Goal: Task Accomplishment & Management: Use online tool/utility

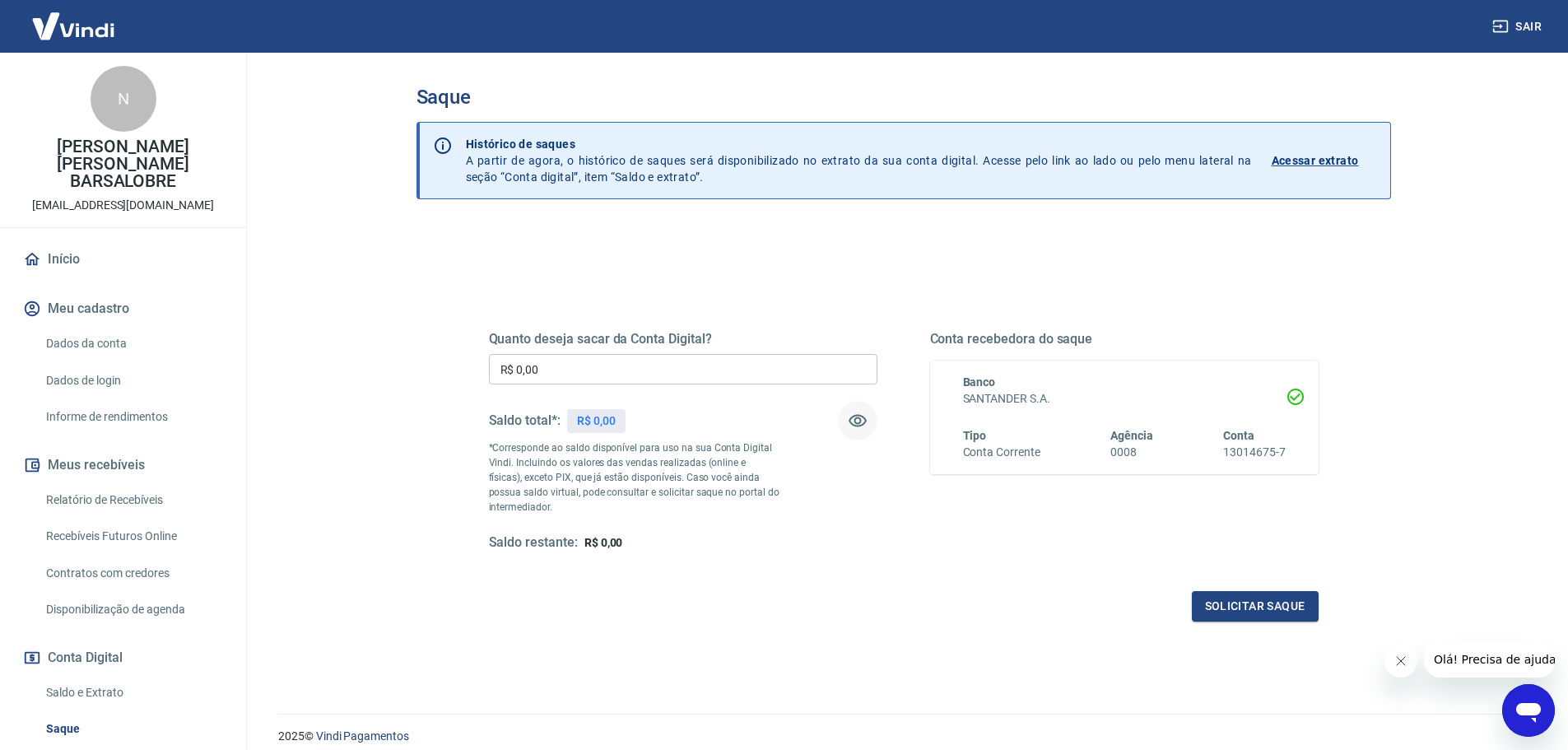
click at [852, 422] on icon "button" at bounding box center [858, 421] width 20 height 20
click at [858, 417] on icon "button" at bounding box center [858, 421] width 20 height 20
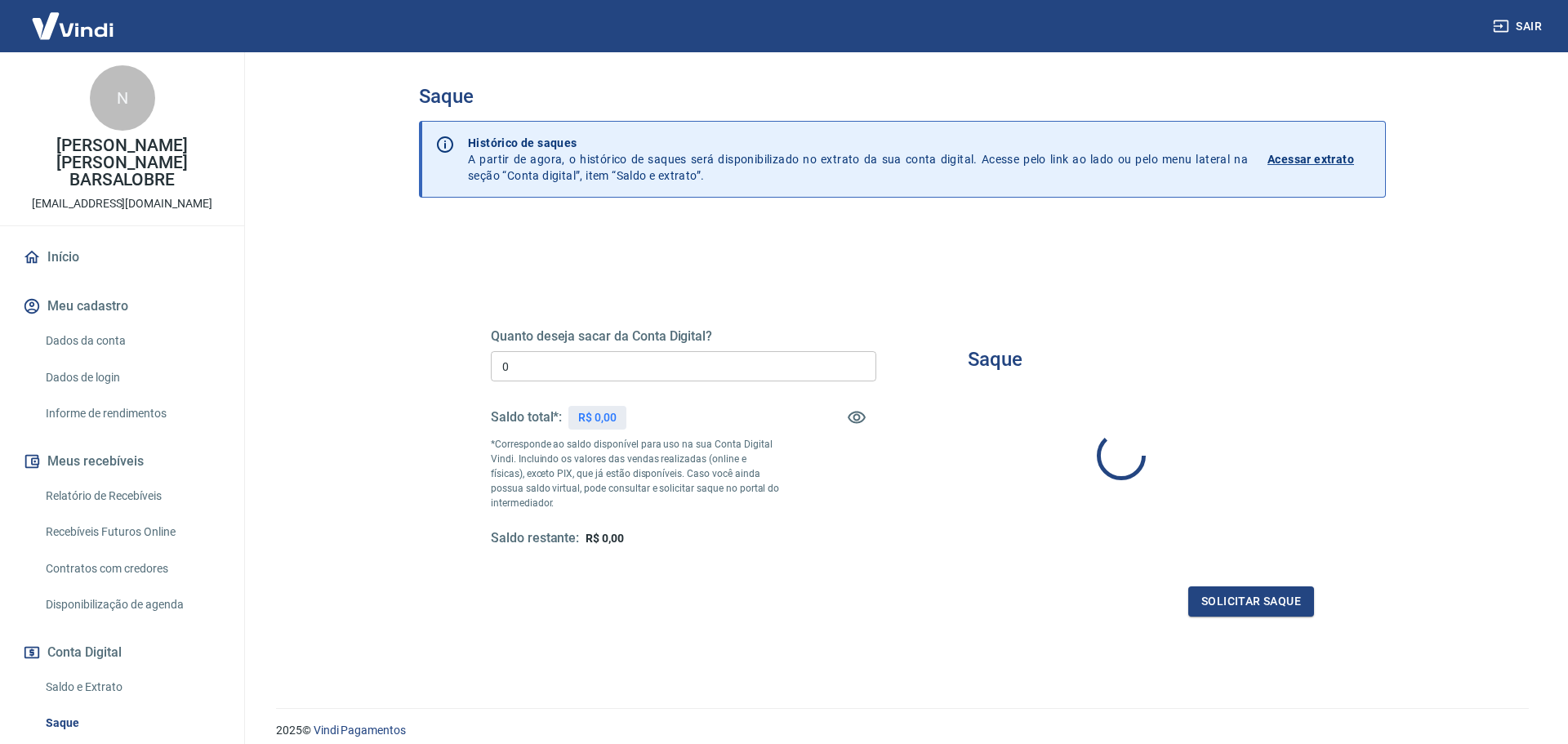
type input "R$ 0,00"
